Goal: Navigation & Orientation: Find specific page/section

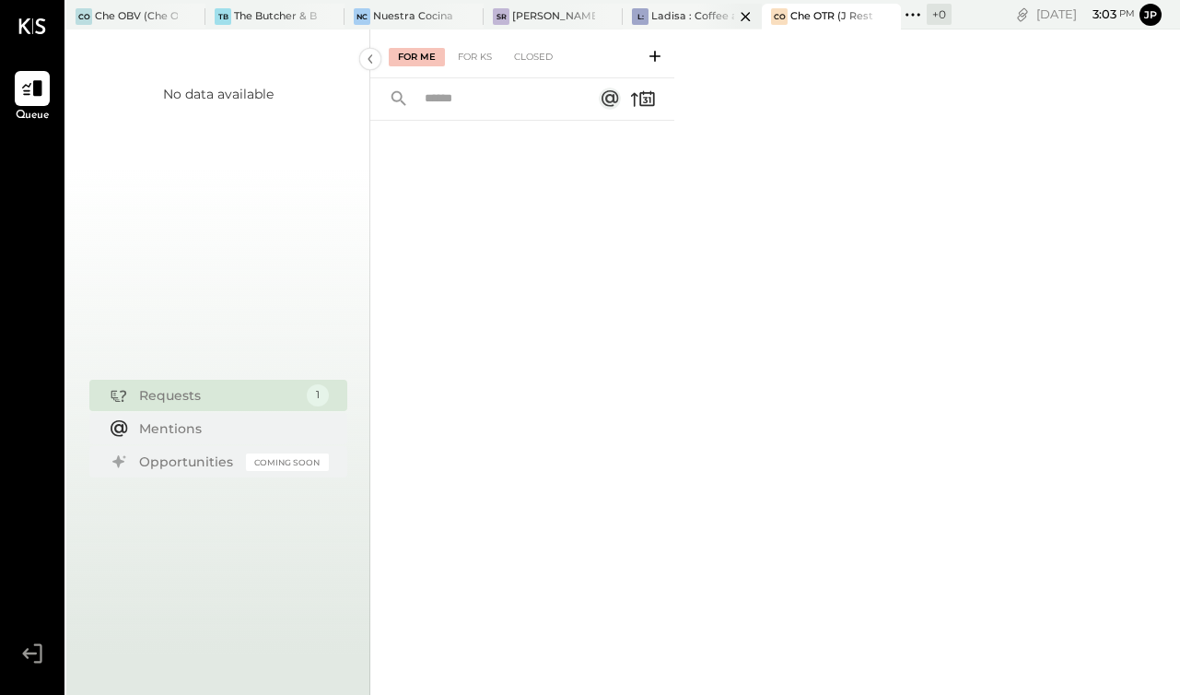
click at [713, 17] on div at bounding box center [729, 16] width 64 height 25
click at [30, 15] on div at bounding box center [32, 26] width 28 height 53
click at [855, 187] on div "For Me For KS Closed" at bounding box center [775, 361] width 810 height 665
click at [1158, 20] on button "jp" at bounding box center [1151, 15] width 22 height 22
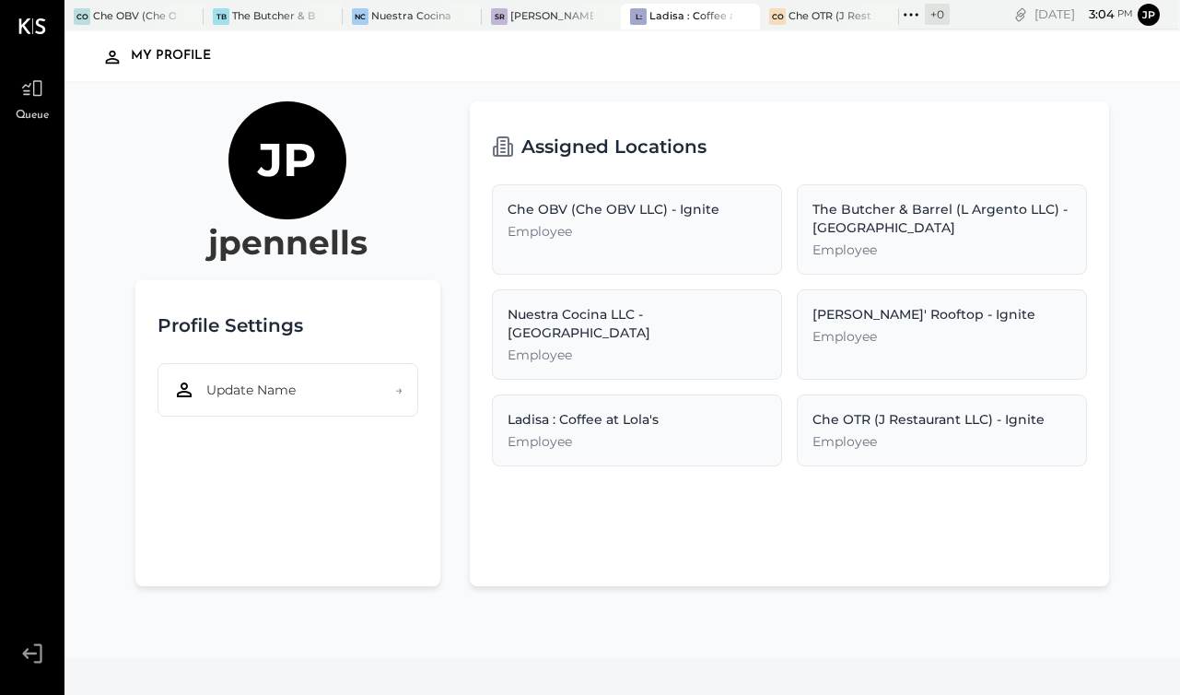
click at [29, 657] on icon at bounding box center [32, 653] width 33 height 28
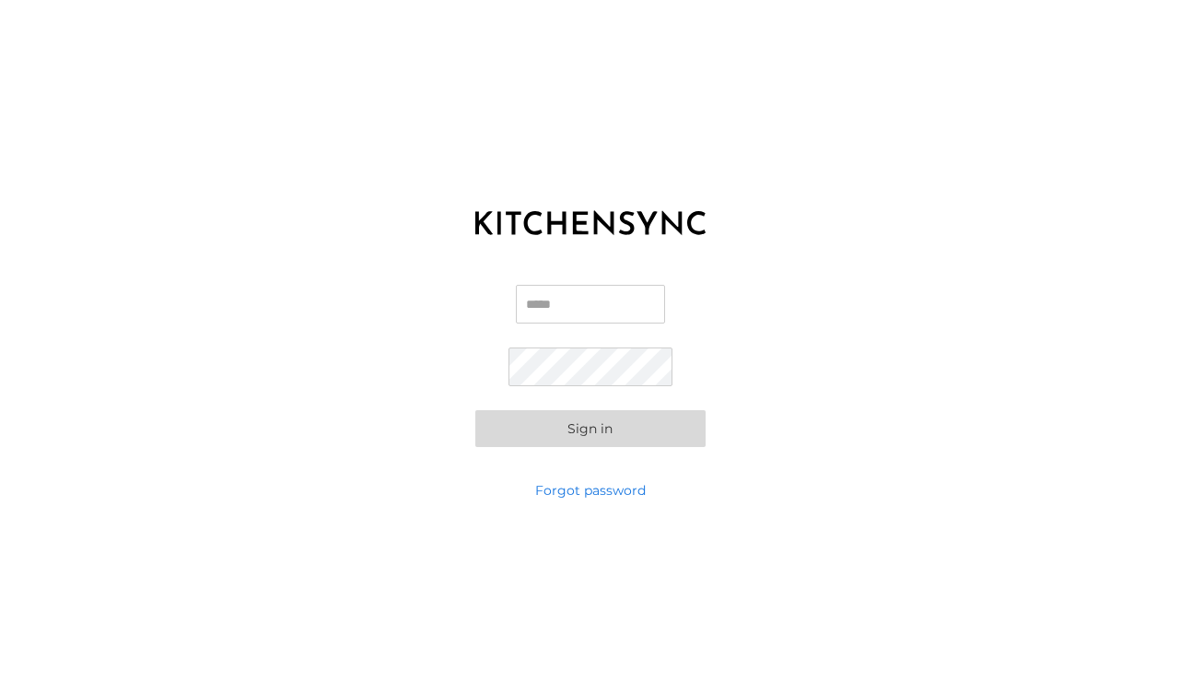
click at [591, 304] on input "Email" at bounding box center [590, 304] width 149 height 39
type input "**********"
click at [570, 430] on button "Sign in" at bounding box center [590, 428] width 230 height 37
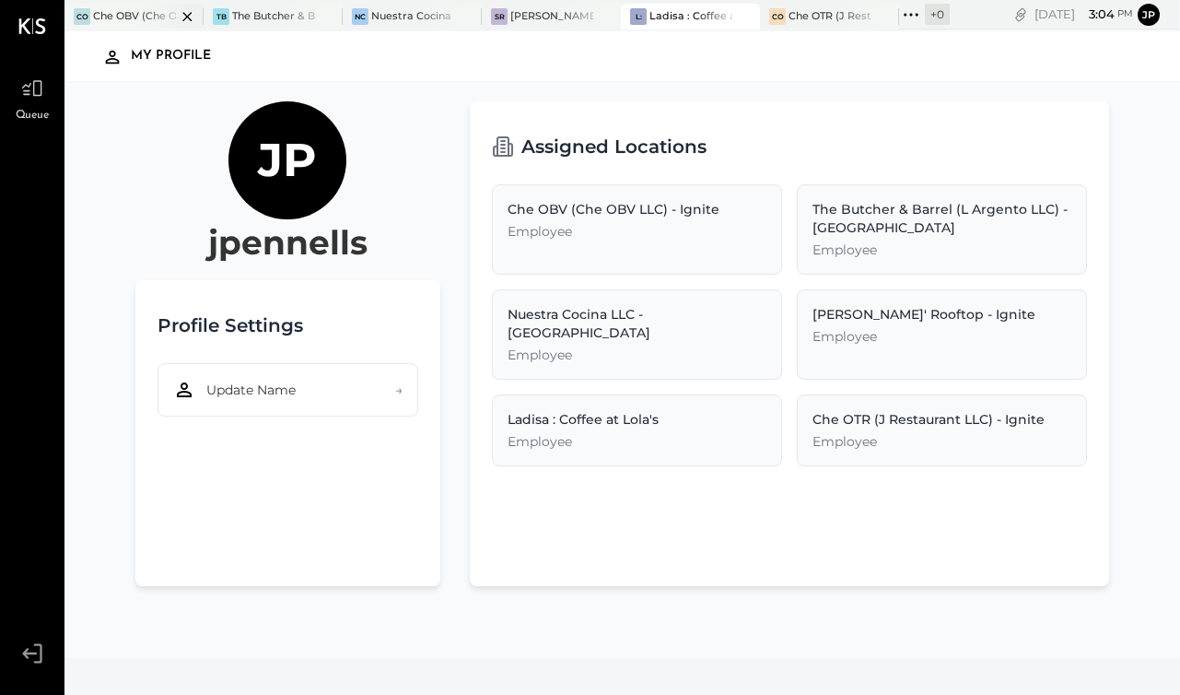
click at [136, 17] on div "Che OBV (Che OBV LLC) - Ignite" at bounding box center [134, 16] width 83 height 15
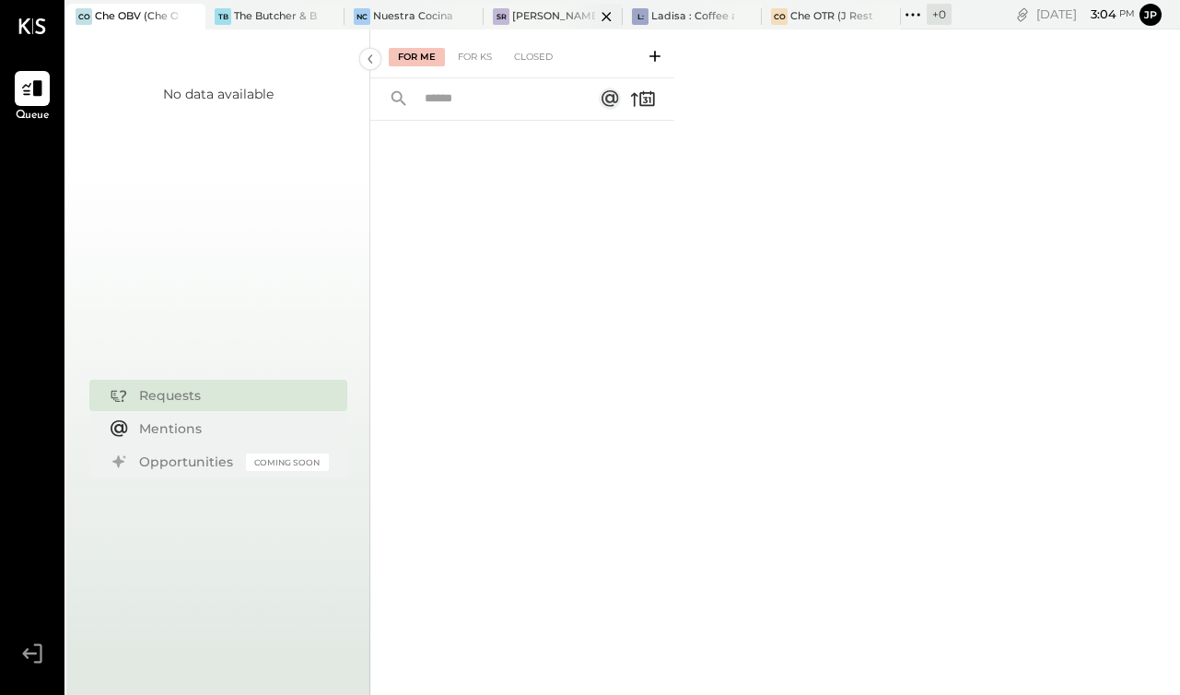
click at [553, 19] on div "[PERSON_NAME]' Rooftop - Ignite" at bounding box center [553, 16] width 83 height 15
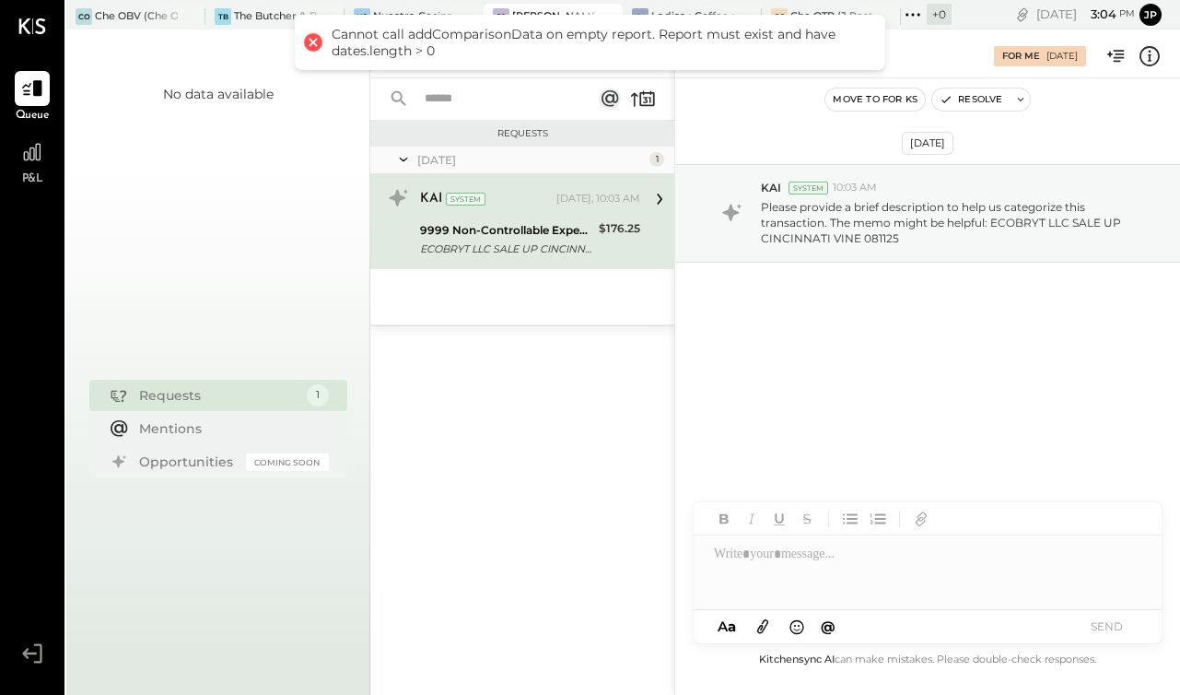
click at [312, 42] on div at bounding box center [313, 42] width 26 height 26
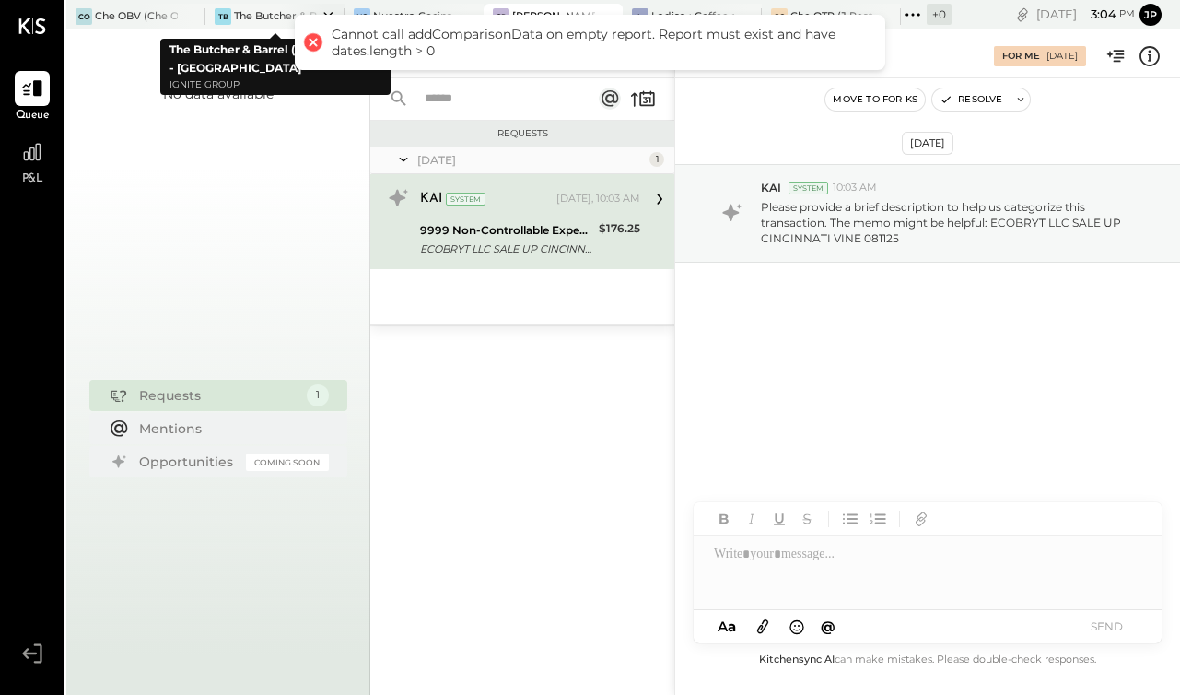
click at [255, 10] on div "The Butcher & Barrel (L Argento LLC) - [GEOGRAPHIC_DATA]" at bounding box center [275, 16] width 83 height 15
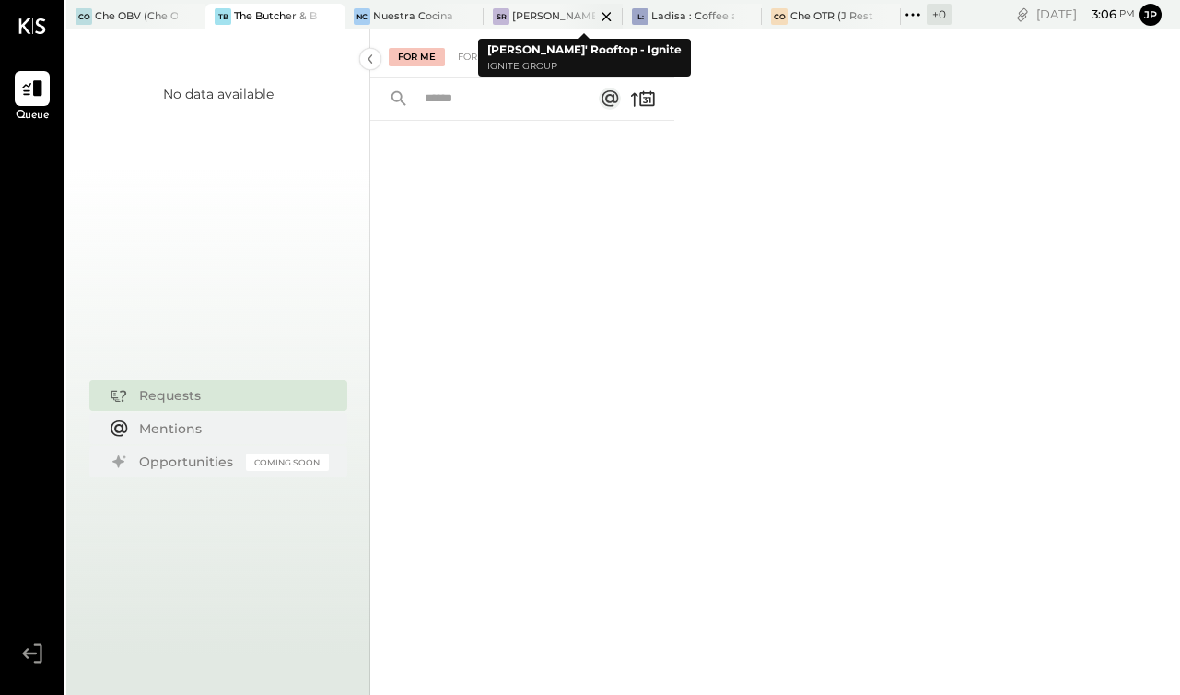
click at [583, 15] on div at bounding box center [590, 16] width 64 height 25
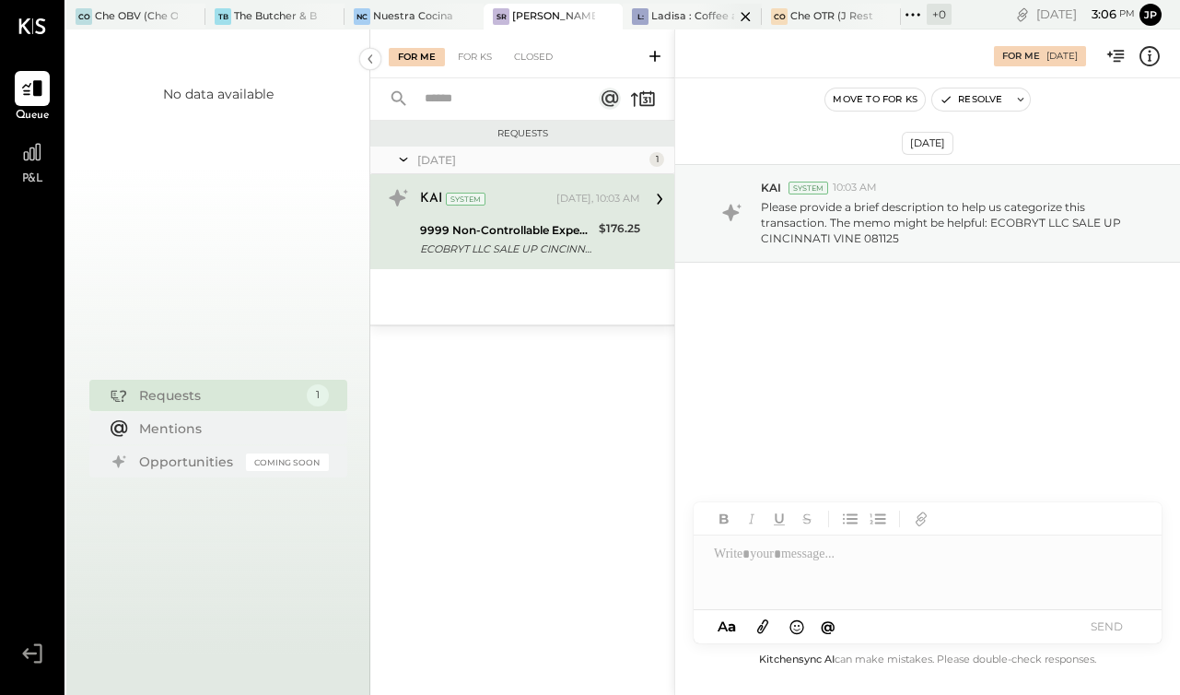
click at [679, 12] on div "Ladisa : Coffee at Lola's" at bounding box center [692, 16] width 83 height 15
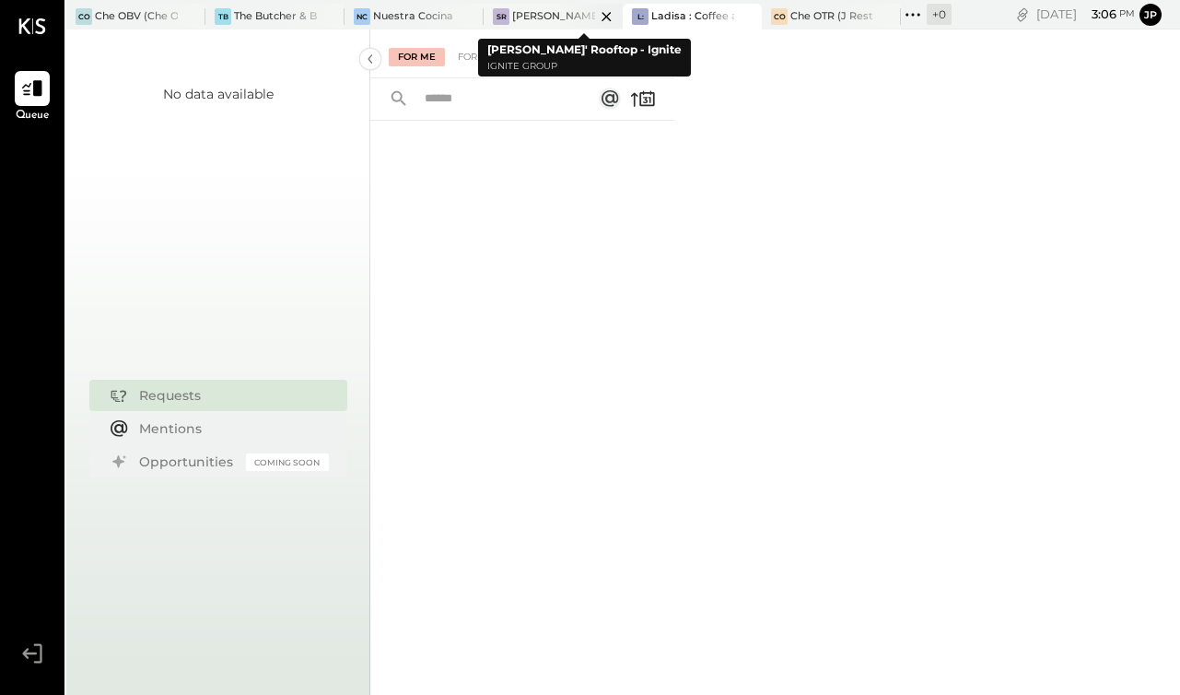
click at [578, 17] on div at bounding box center [590, 16] width 64 height 25
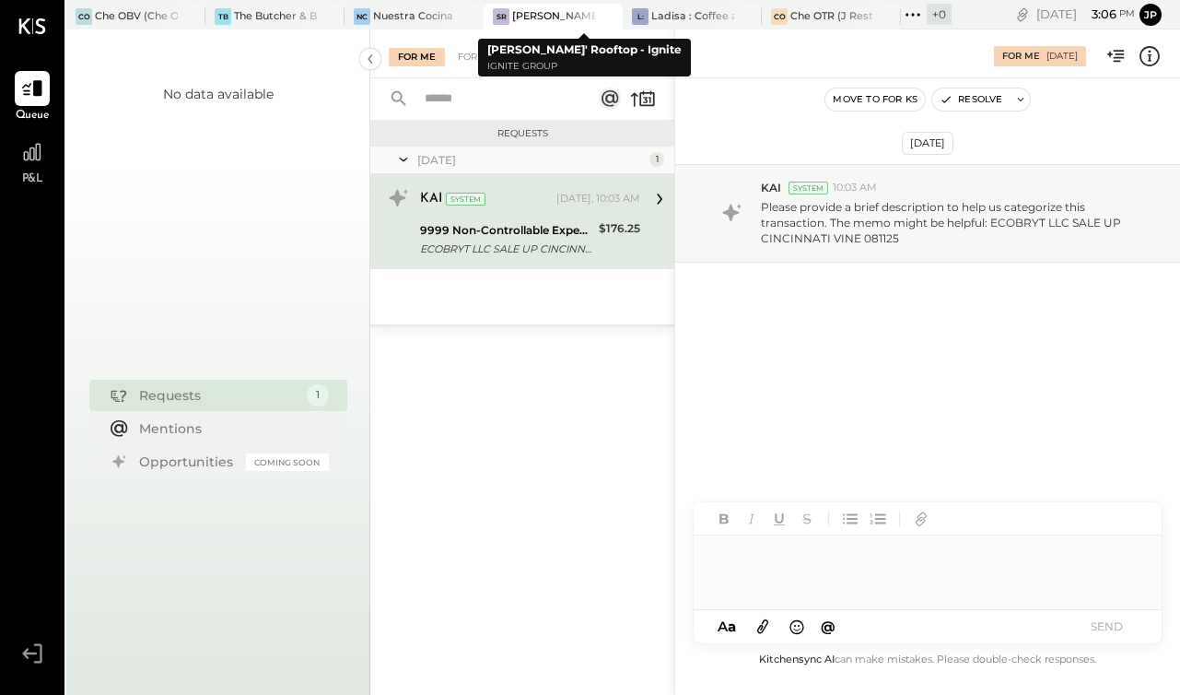
click at [564, 15] on div at bounding box center [590, 16] width 64 height 25
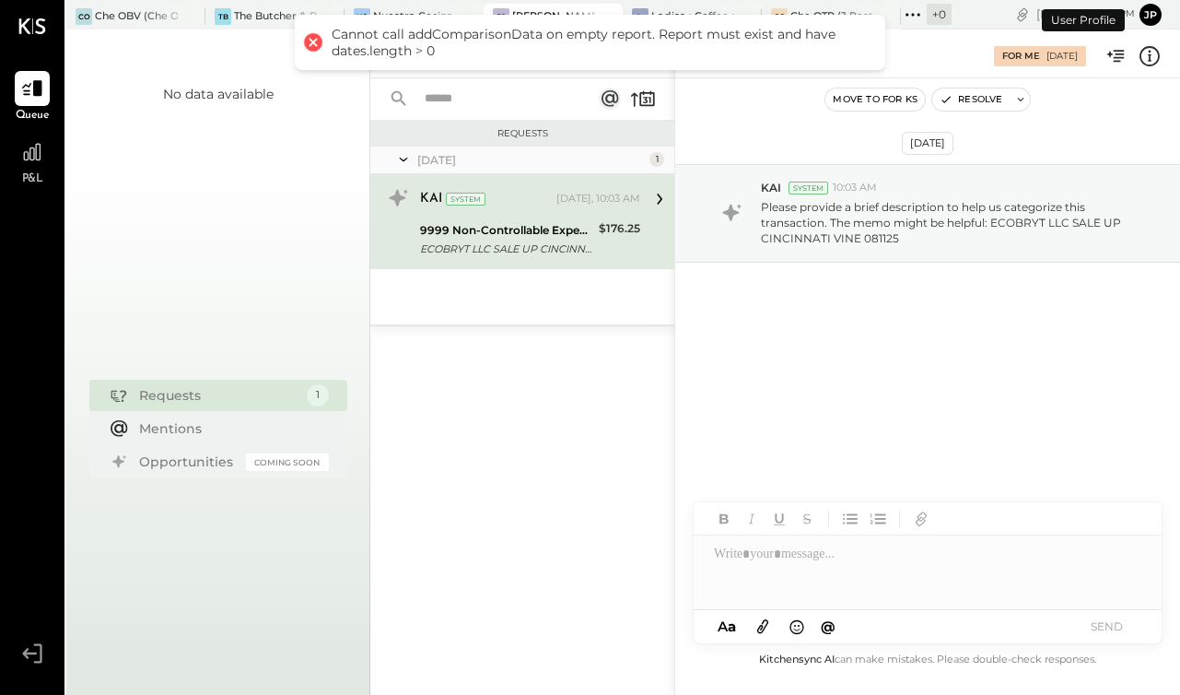
click at [668, 19] on div "Cannot call addComparisonData on empty report. Report must exist and have dates…" at bounding box center [590, 42] width 591 height 55
